Goal: Task Accomplishment & Management: Use online tool/utility

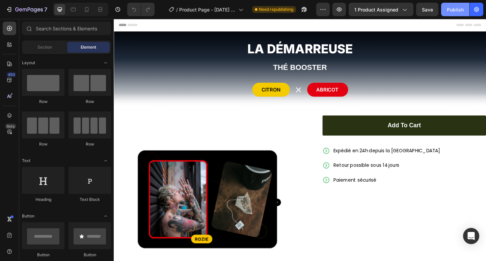
click at [454, 10] on div "Publish" at bounding box center [455, 9] width 17 height 7
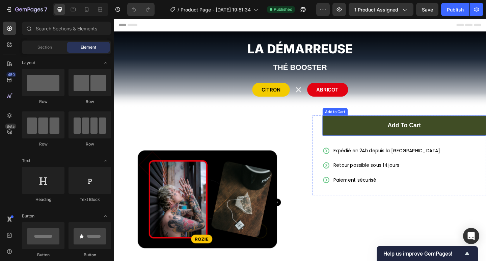
click at [406, 136] on button "Add to cart" at bounding box center [430, 135] width 178 height 22
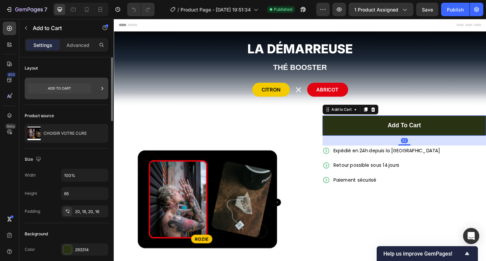
click at [59, 92] on icon at bounding box center [59, 88] width 63 height 10
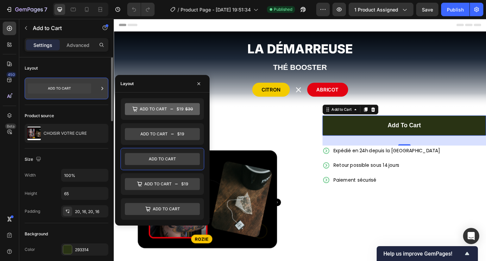
click at [105, 90] on icon at bounding box center [102, 88] width 7 height 7
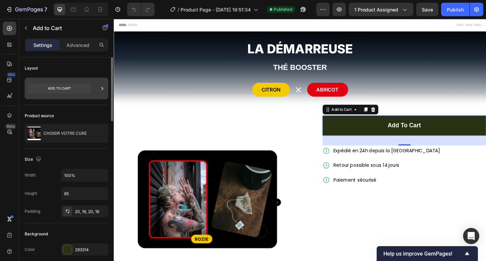
click at [83, 91] on icon at bounding box center [59, 88] width 63 height 10
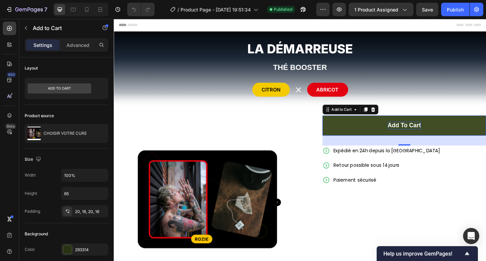
click at [411, 134] on div "Add to cart" at bounding box center [429, 135] width 36 height 8
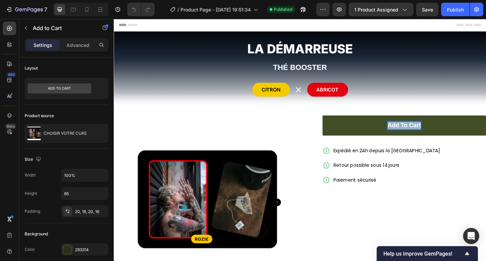
drag, startPoint x: 427, startPoint y: 133, endPoint x: 457, endPoint y: 133, distance: 30.0
click at [457, 133] on button "Add to cart" at bounding box center [430, 135] width 178 height 22
click at [341, 124] on button "Ajouter" at bounding box center [430, 135] width 178 height 22
click at [341, 124] on button "Ajouter au" at bounding box center [430, 135] width 178 height 22
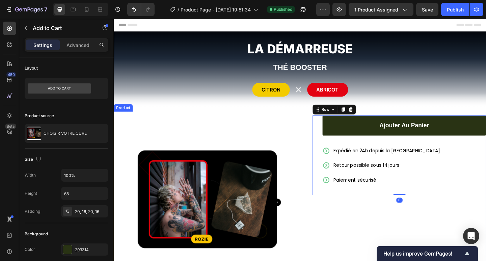
click at [327, 123] on div "Product Images Row Ajouter au panier Add to Cart Expédié en 24h depuis la [GEOG…" at bounding box center [316, 253] width 405 height 267
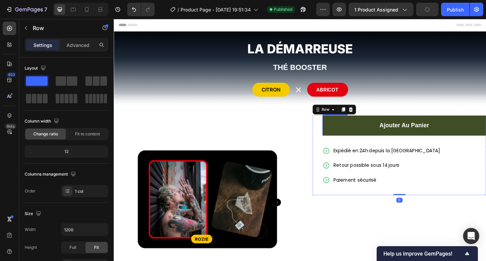
click at [360, 137] on button "Ajouter au panier" at bounding box center [430, 135] width 178 height 22
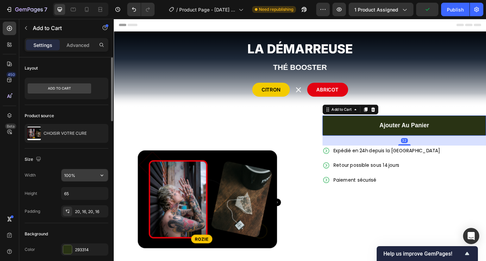
scroll to position [90, 0]
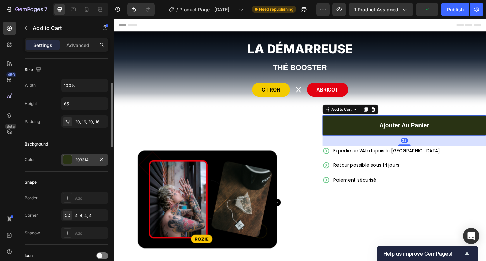
click at [84, 161] on div "293314" at bounding box center [85, 160] width 20 height 6
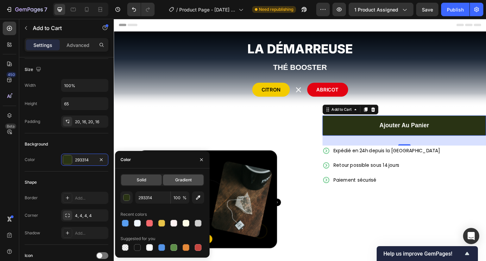
click at [173, 179] on div "Gradient" at bounding box center [183, 179] width 40 height 11
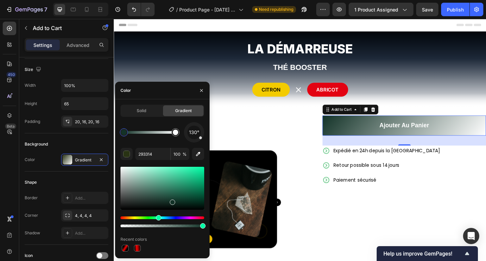
drag, startPoint x: 141, startPoint y: 217, endPoint x: 158, endPoint y: 227, distance: 19.5
click at [158, 227] on div at bounding box center [162, 221] width 84 height 11
type input "133328"
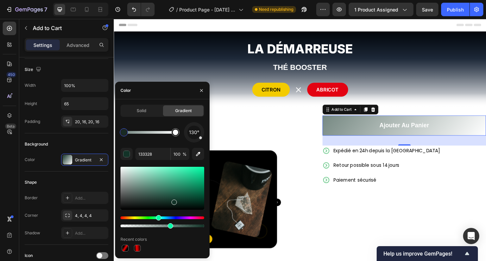
type input "58"
drag, startPoint x: 200, startPoint y: 226, endPoint x: 169, endPoint y: 225, distance: 30.7
click at [174, 234] on div "Recent colors" at bounding box center [162, 239] width 84 height 11
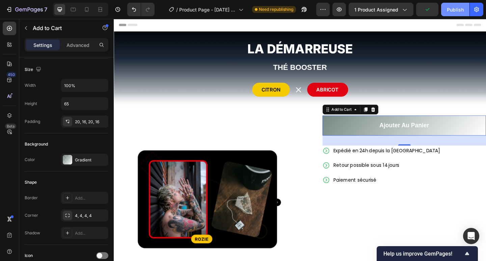
click at [452, 8] on div "Publish" at bounding box center [455, 9] width 17 height 7
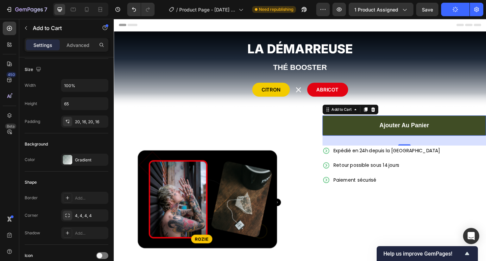
click at [390, 135] on button "Ajouter au panier" at bounding box center [430, 135] width 178 height 22
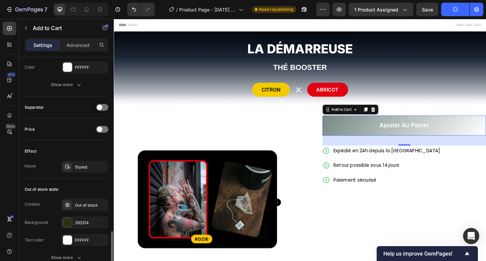
scroll to position [449, 0]
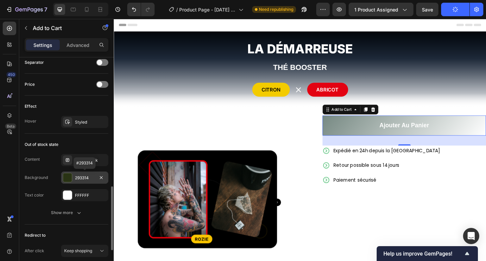
click at [80, 177] on div "293314" at bounding box center [85, 178] width 20 height 6
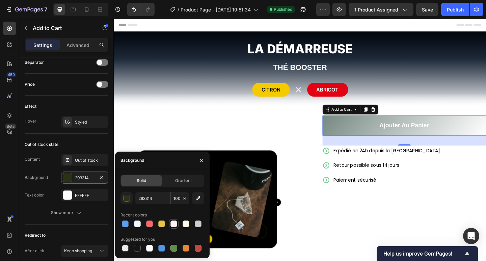
click at [177, 222] on div at bounding box center [174, 224] width 8 height 8
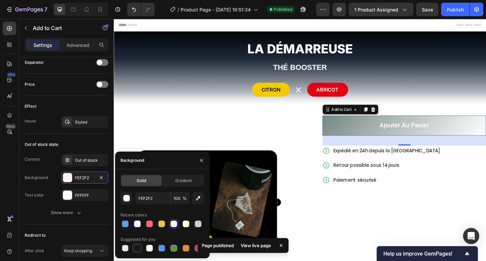
click at [139, 248] on div at bounding box center [137, 248] width 7 height 7
type input "151515"
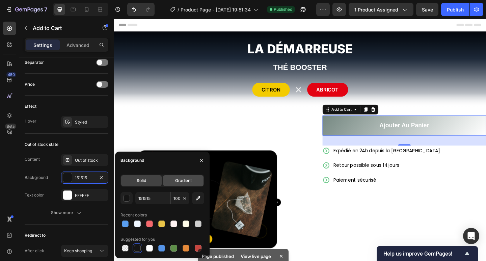
click at [177, 180] on span "Gradient" at bounding box center [183, 180] width 17 height 6
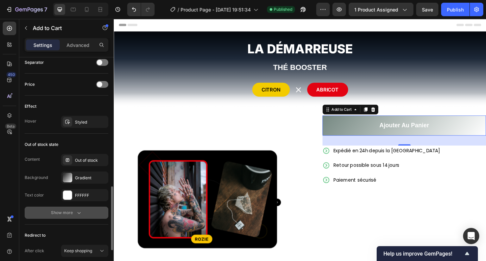
click at [68, 211] on div "Show more" at bounding box center [66, 212] width 31 height 7
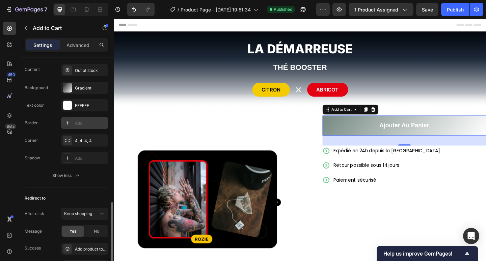
scroll to position [605, 0]
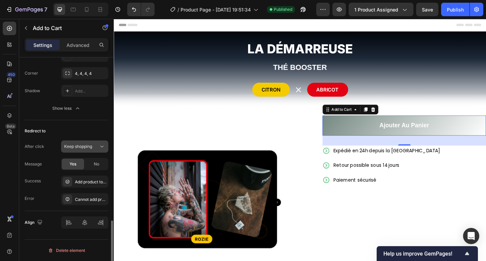
click at [92, 146] on span "Keep shopping" at bounding box center [78, 146] width 28 height 5
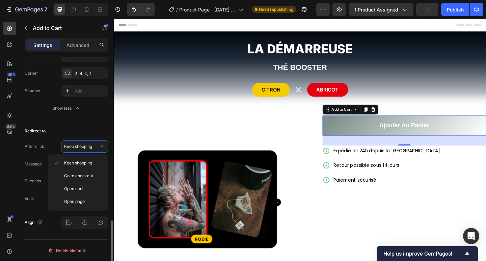
click at [49, 144] on div "After click Keep shopping" at bounding box center [67, 146] width 84 height 12
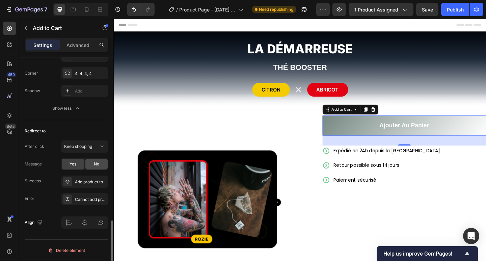
click at [102, 168] on div "No" at bounding box center [96, 164] width 22 height 11
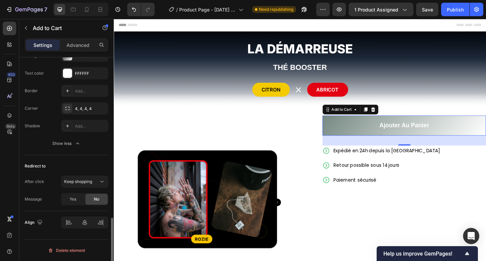
scroll to position [570, 0]
click at [337, 8] on icon "button" at bounding box center [339, 9] width 7 height 7
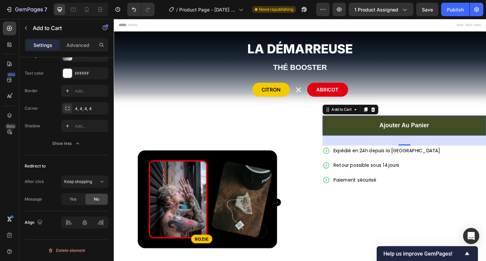
click at [349, 133] on button "Ajouter au panier" at bounding box center [430, 135] width 178 height 22
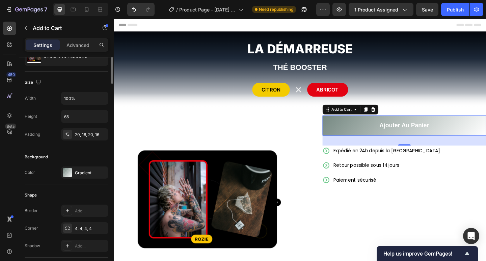
scroll to position [0, 0]
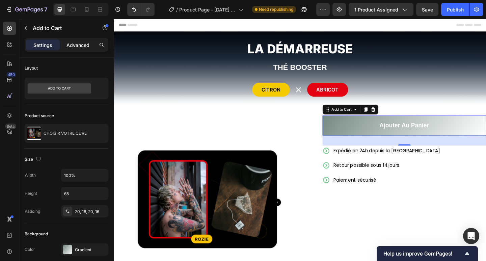
click at [76, 41] on div "Advanced" at bounding box center [78, 44] width 34 height 11
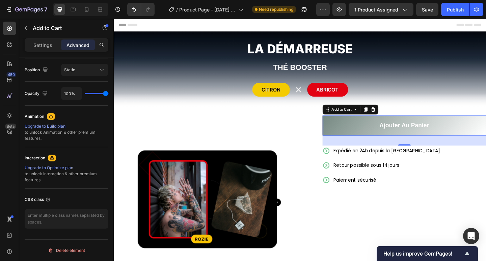
scroll to position [21, 0]
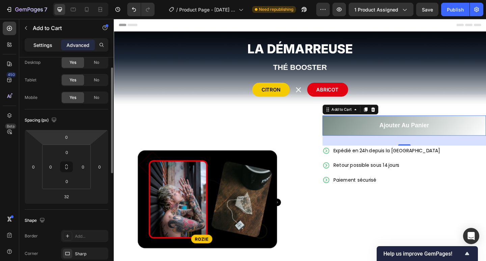
click at [49, 45] on p "Settings" at bounding box center [42, 44] width 19 height 7
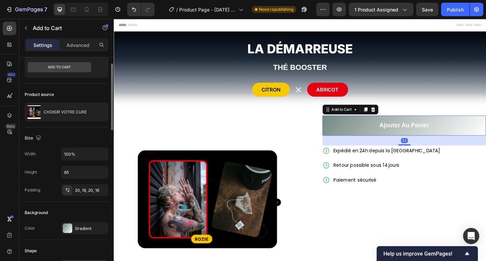
scroll to position [111, 0]
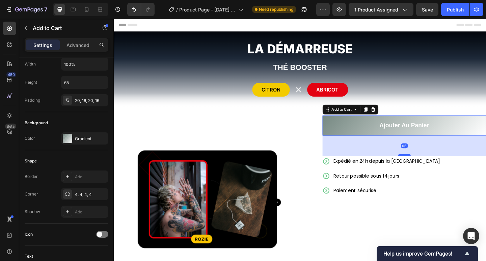
drag, startPoint x: 424, startPoint y: 155, endPoint x: 427, endPoint y: 167, distance: 11.9
click at [427, 167] on div at bounding box center [429, 167] width 13 height 2
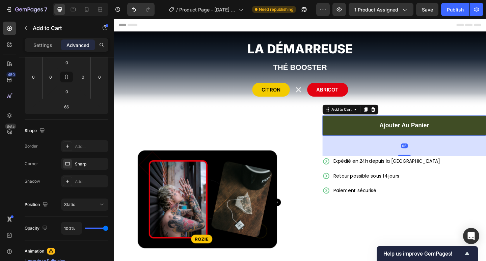
click at [374, 135] on button "Ajouter au panier" at bounding box center [430, 135] width 178 height 22
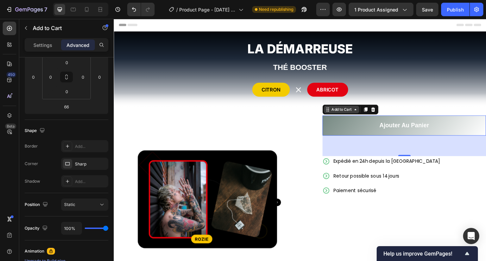
click at [375, 118] on icon at bounding box center [376, 117] width 2 height 1
click at [43, 40] on div "Settings" at bounding box center [43, 44] width 34 height 11
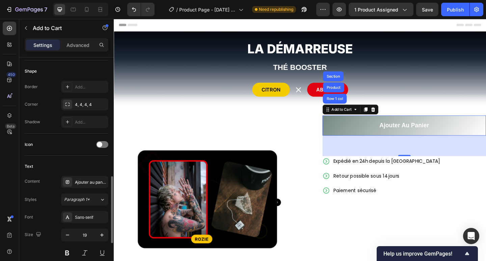
scroll to position [246, 0]
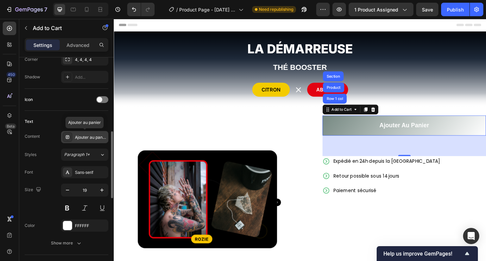
click at [86, 139] on div "Ajouter au panier" at bounding box center [91, 137] width 32 height 6
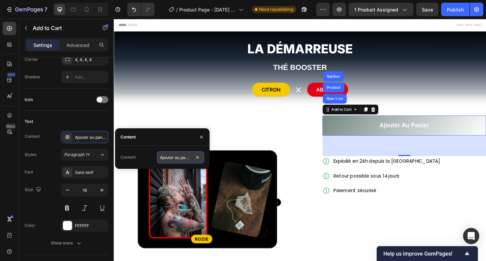
click at [161, 157] on input "Ajouter au panier" at bounding box center [180, 157] width 47 height 12
click at [152, 140] on div "Content" at bounding box center [162, 137] width 94 height 18
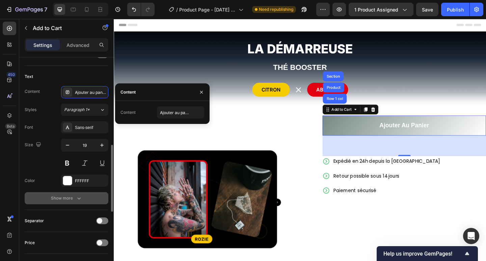
click at [61, 199] on div "Show more" at bounding box center [66, 198] width 31 height 7
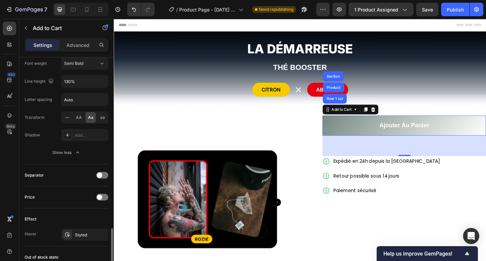
scroll to position [470, 0]
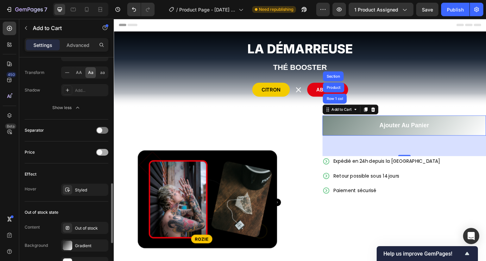
click at [105, 155] on div at bounding box center [102, 152] width 12 height 7
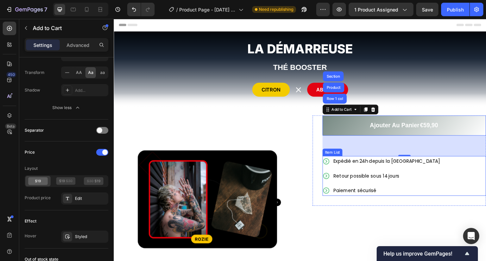
click at [476, 208] on div "Expédié en 24h depuis la [GEOGRAPHIC_DATA] Retour possible sous 14 jours Paieme…" at bounding box center [430, 189] width 178 height 43
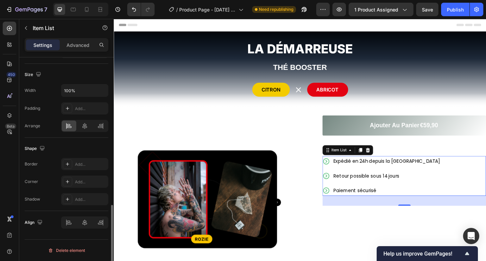
scroll to position [0, 0]
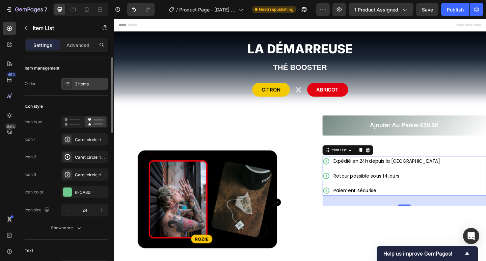
click at [74, 83] on div "3 items" at bounding box center [84, 84] width 47 height 12
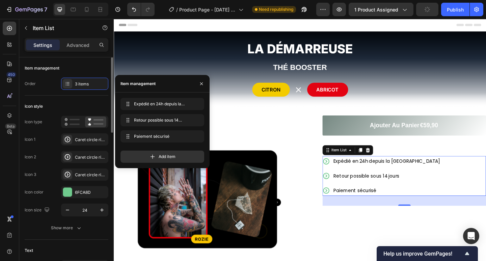
click at [51, 95] on div "Icon style Icon type Icon 1 Caret circle right bold Icon 2 Caret circle right b…" at bounding box center [67, 167] width 84 height 144
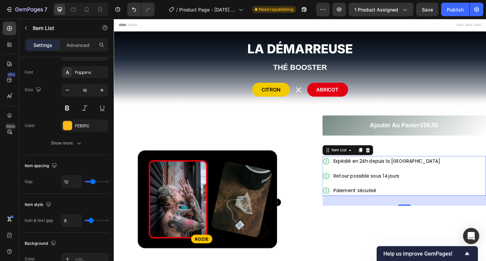
scroll to position [32, 0]
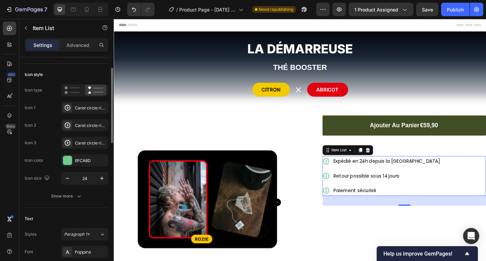
click at [362, 140] on button "Ajouter au panier €59,90" at bounding box center [430, 135] width 178 height 22
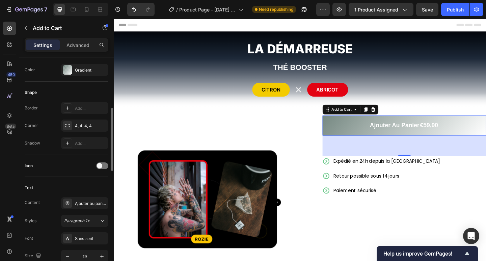
scroll to position [224, 0]
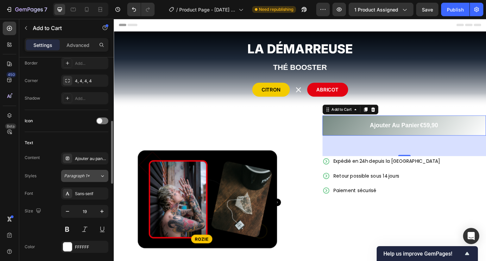
click at [74, 173] on span "Paragraph 1*" at bounding box center [77, 176] width 26 height 6
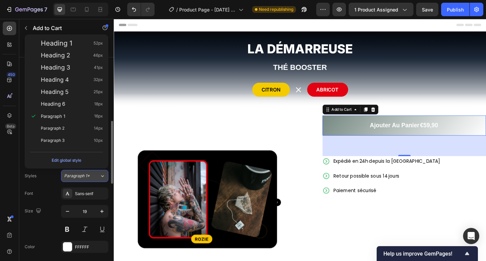
click at [74, 173] on span "Paragraph 1*" at bounding box center [77, 176] width 26 height 6
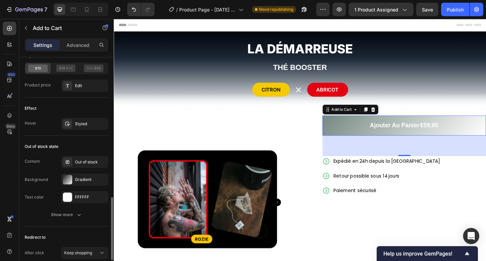
scroll to position [538, 0]
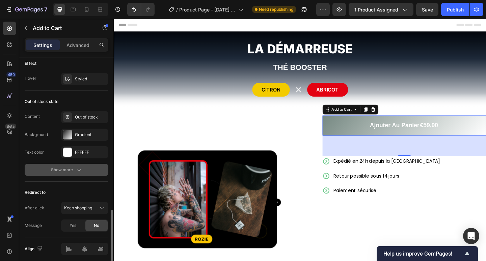
click at [67, 170] on div "Show more" at bounding box center [66, 169] width 31 height 7
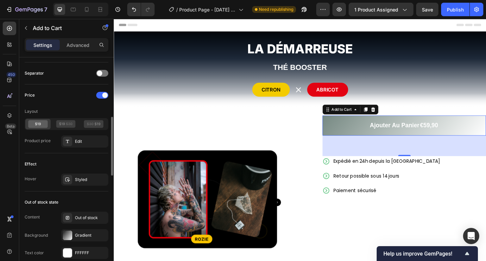
scroll to position [393, 0]
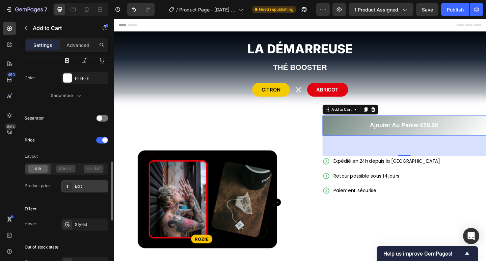
click at [83, 184] on div "Edit" at bounding box center [91, 186] width 32 height 6
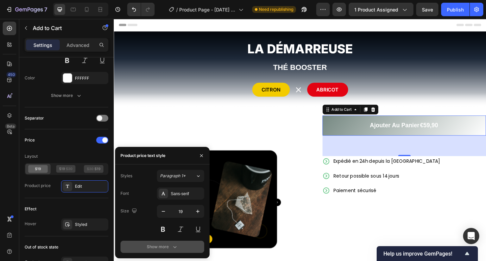
click at [157, 248] on div "Show more" at bounding box center [162, 246] width 31 height 7
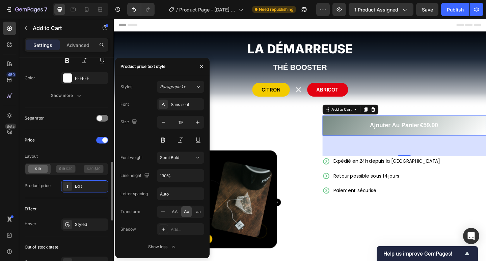
click at [63, 155] on div "Layout" at bounding box center [67, 156] width 84 height 11
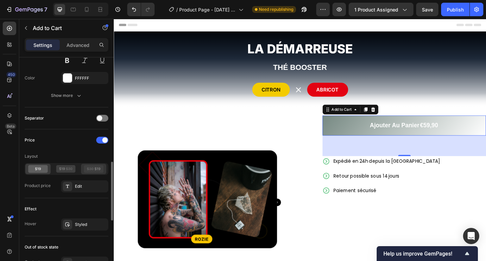
click at [100, 168] on icon at bounding box center [94, 169] width 20 height 8
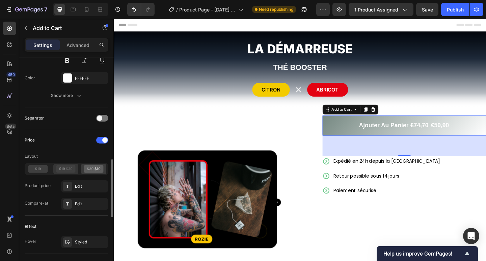
click at [76, 168] on icon at bounding box center [66, 169] width 20 height 8
click at [45, 166] on icon at bounding box center [38, 169] width 20 height 8
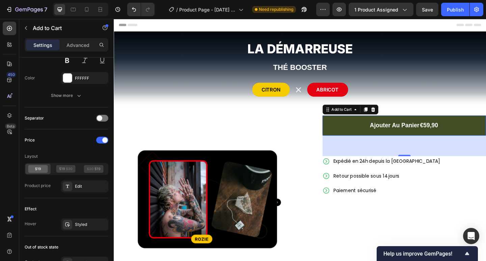
click at [446, 137] on div "€59,90" at bounding box center [456, 135] width 21 height 10
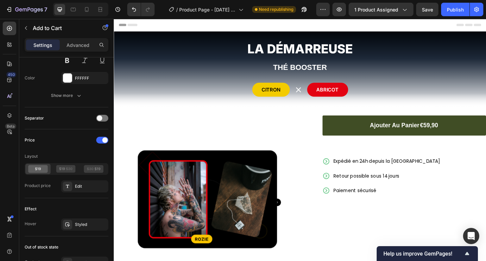
click at [451, 135] on div "€59,90" at bounding box center [456, 135] width 21 height 10
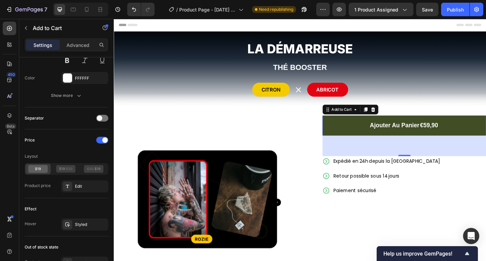
click at [454, 135] on div "€59,90" at bounding box center [456, 135] width 21 height 10
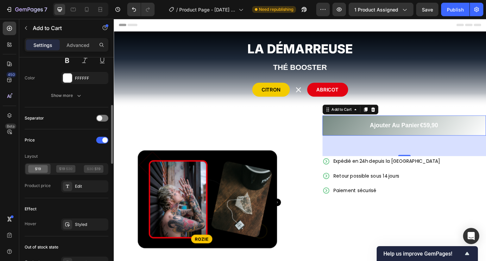
scroll to position [348, 0]
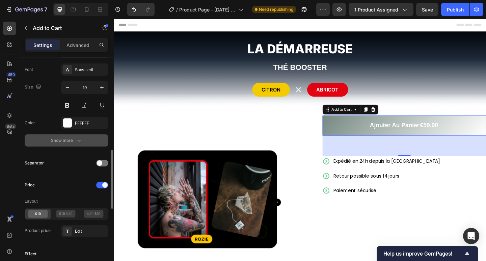
click at [69, 141] on div "Show more" at bounding box center [66, 140] width 31 height 7
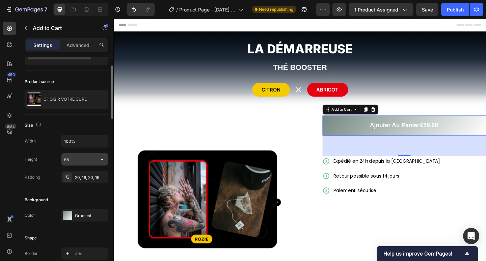
scroll to position [0, 0]
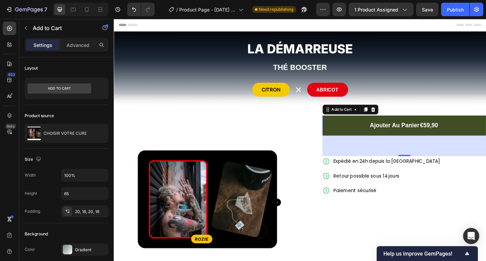
click at [354, 136] on button "Ajouter au panier €59,90" at bounding box center [430, 135] width 178 height 22
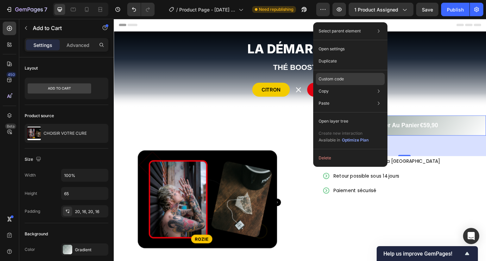
click at [339, 79] on p "Custom code" at bounding box center [330, 79] width 25 height 6
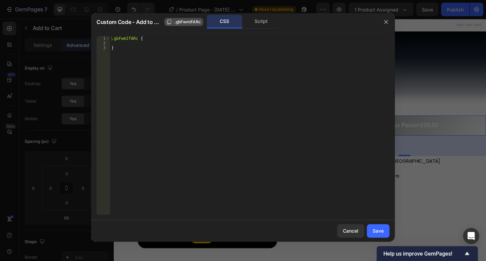
click at [183, 25] on button ".gbFwmIfARc" at bounding box center [183, 22] width 39 height 8
click at [224, 24] on div "CSS" at bounding box center [224, 21] width 35 height 13
click at [265, 23] on div "Script" at bounding box center [260, 21] width 35 height 13
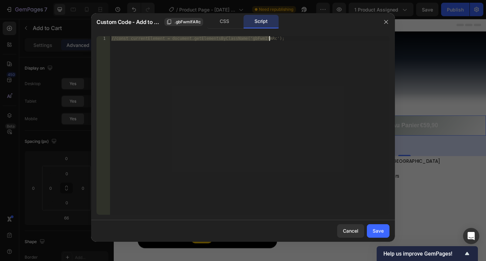
click at [231, 41] on div "//const currentElement = document.getElementsByClassName('gbFwmIfARc');" at bounding box center [249, 125] width 279 height 178
click at [224, 26] on div "CSS" at bounding box center [224, 21] width 35 height 13
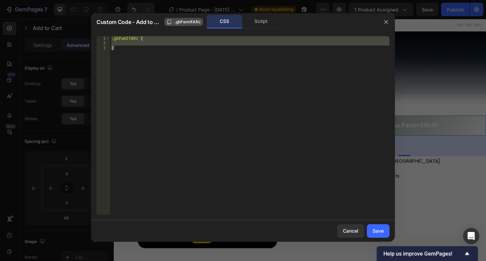
click at [180, 21] on span ".gbFwmIfARc" at bounding box center [187, 22] width 26 height 6
click at [167, 78] on div ".gbFwmIfARc { }" at bounding box center [249, 125] width 279 height 178
type textarea "}"
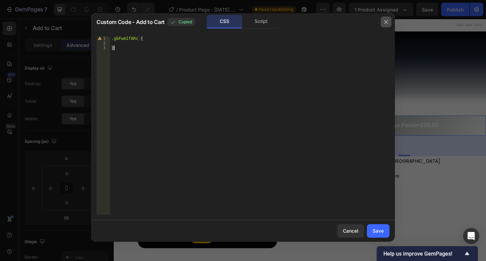
drag, startPoint x: 385, startPoint y: 21, endPoint x: 298, endPoint y: 99, distance: 117.3
click at [386, 21] on icon "button" at bounding box center [386, 22] width 4 height 4
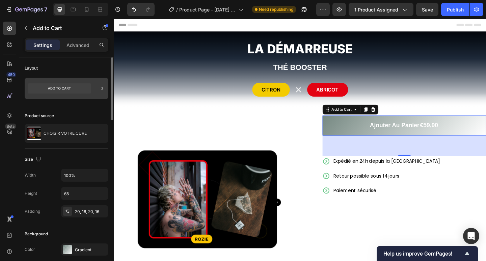
click at [95, 89] on div at bounding box center [67, 89] width 84 height 22
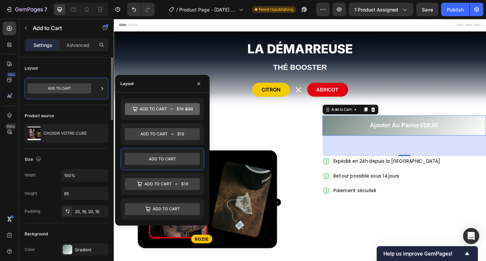
scroll to position [90, 0]
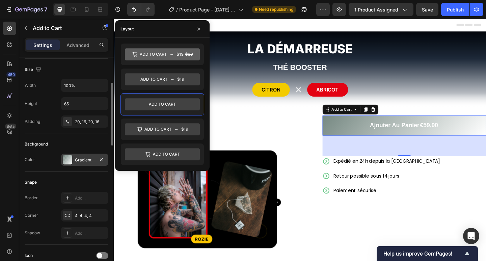
click at [81, 160] on div "Gradient" at bounding box center [85, 160] width 20 height 6
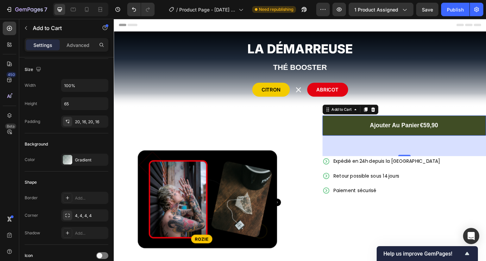
click at [350, 135] on button "Ajouter au panier €59,90" at bounding box center [430, 135] width 178 height 22
click at [354, 136] on button "Ajouter au panier €59,90" at bounding box center [430, 135] width 178 height 22
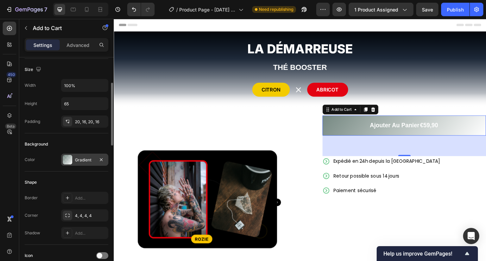
click at [82, 162] on div "Gradient" at bounding box center [85, 160] width 20 height 6
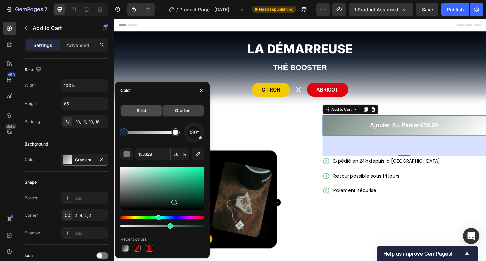
click at [141, 114] on div "Solid" at bounding box center [141, 110] width 40 height 11
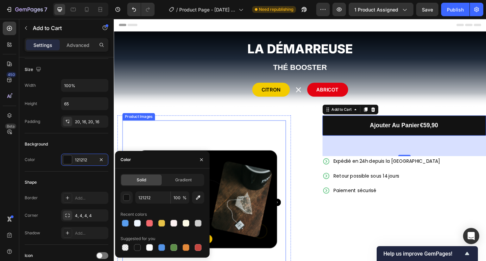
click at [197, 121] on div "Product Images Row Ajouter au panier €59,90 Add to Cart 66 Expédié en 24h depui…" at bounding box center [316, 253] width 405 height 267
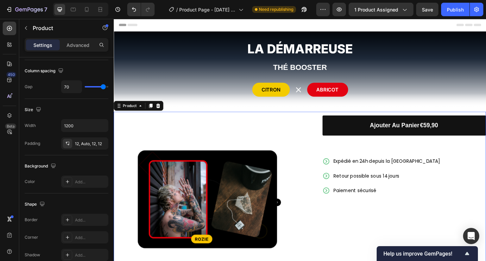
scroll to position [0, 0]
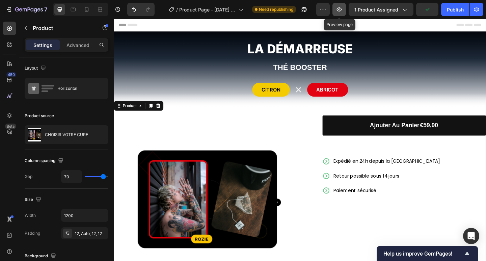
click at [342, 10] on icon "button" at bounding box center [339, 9] width 7 height 7
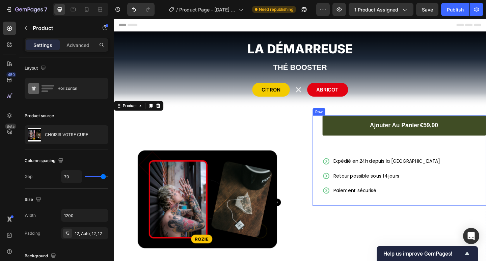
click at [407, 139] on button "Ajouter au panier €59,90" at bounding box center [430, 135] width 178 height 22
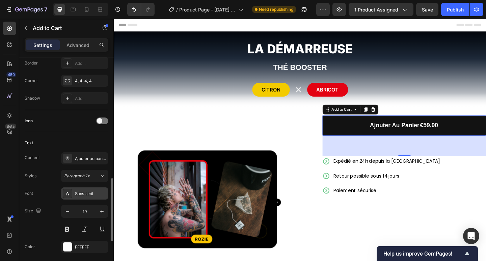
scroll to position [269, 0]
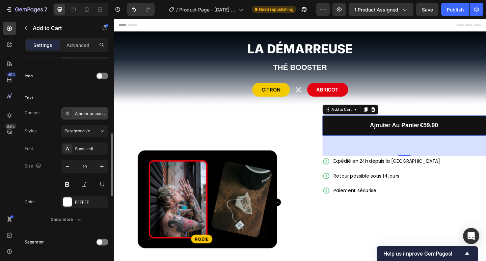
click at [92, 112] on div "Ajouter au panier" at bounding box center [91, 114] width 32 height 6
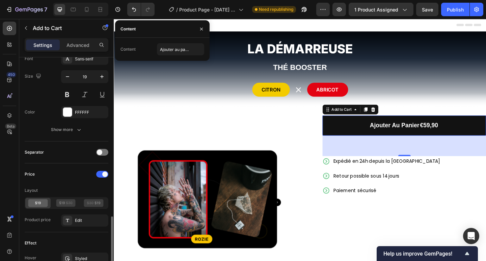
scroll to position [449, 0]
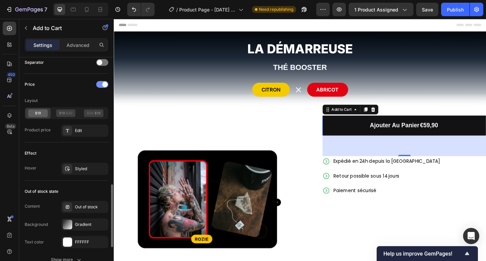
click at [102, 86] on div at bounding box center [102, 84] width 12 height 7
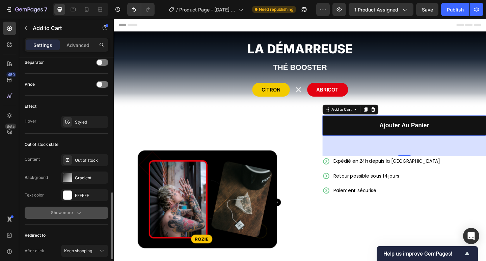
click at [76, 212] on icon "button" at bounding box center [79, 212] width 7 height 7
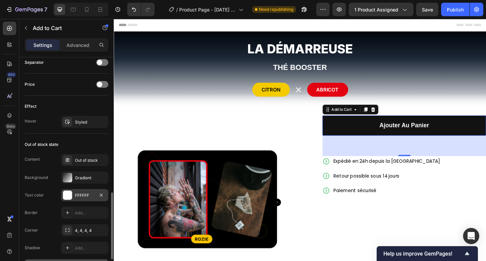
scroll to position [493, 0]
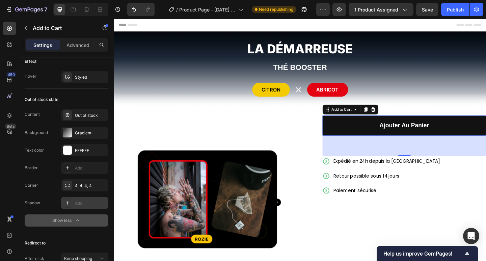
click at [72, 204] on div at bounding box center [67, 202] width 9 height 9
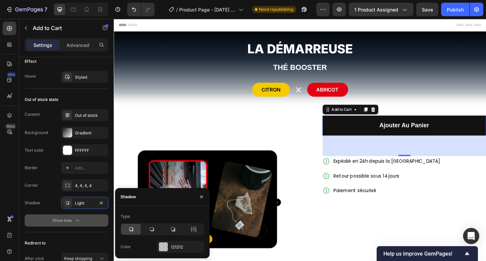
click at [53, 209] on div "Border Add... Corner 4, 4, 4, 4 Shadow Light Show less" at bounding box center [67, 194] width 84 height 65
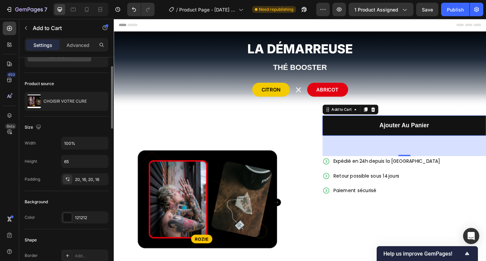
scroll to position [0, 0]
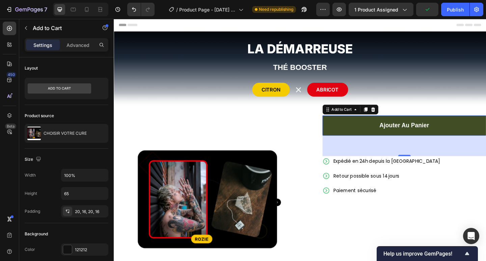
click at [349, 139] on button "Ajouter au panier" at bounding box center [430, 135] width 178 height 22
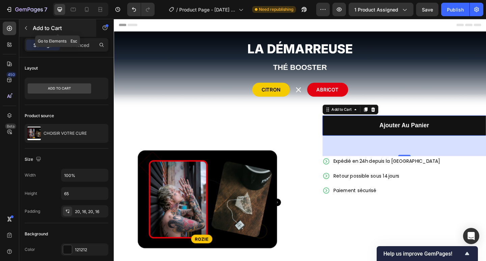
click at [28, 28] on icon "button" at bounding box center [25, 27] width 5 height 5
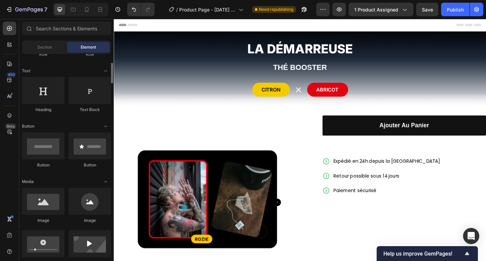
scroll to position [135, 0]
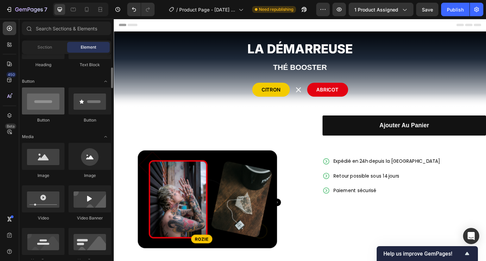
click at [47, 111] on div at bounding box center [43, 100] width 42 height 27
